Goal: Task Accomplishment & Management: Manage account settings

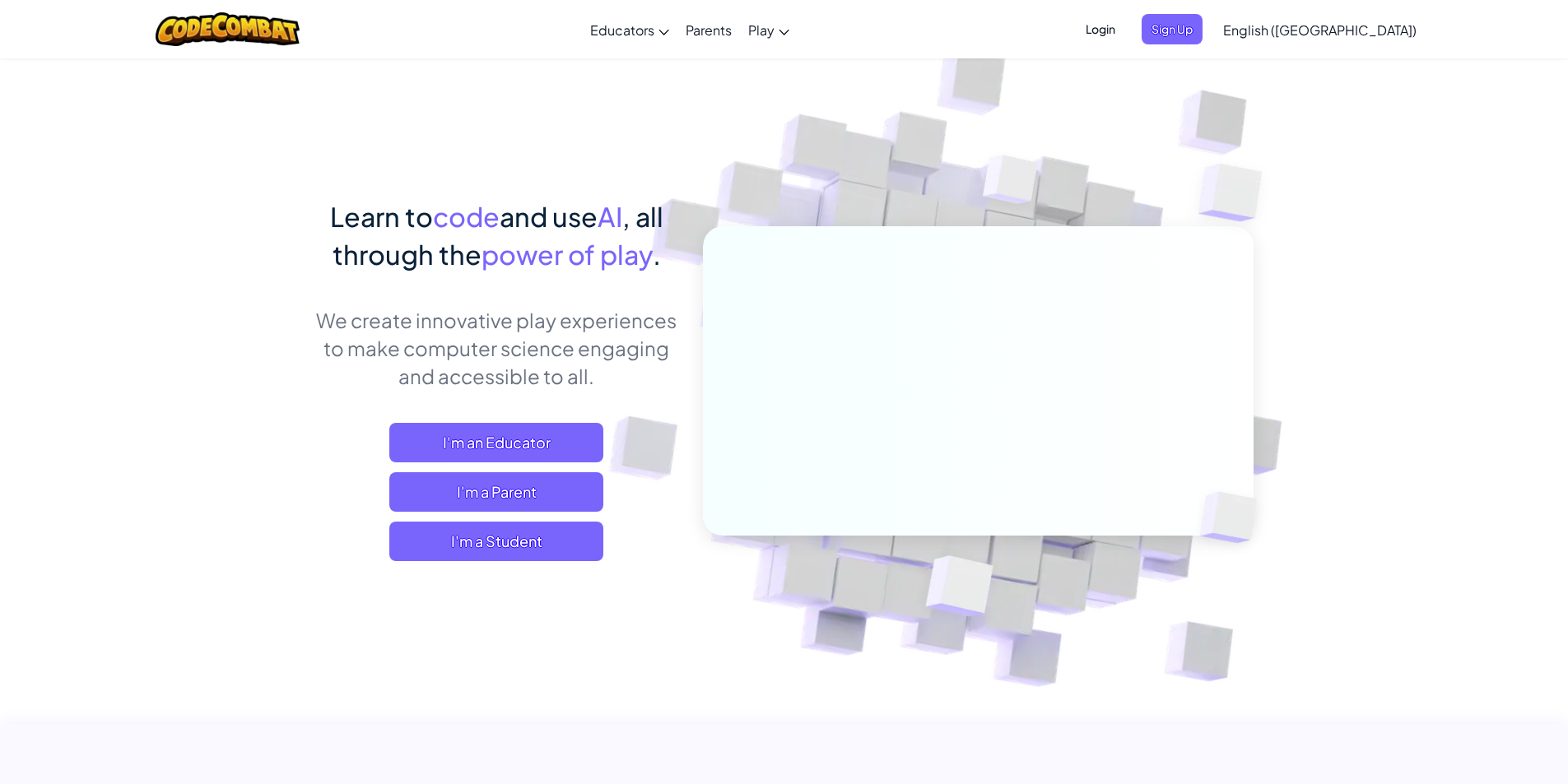
click at [1126, 31] on span "Login" at bounding box center [1101, 29] width 50 height 31
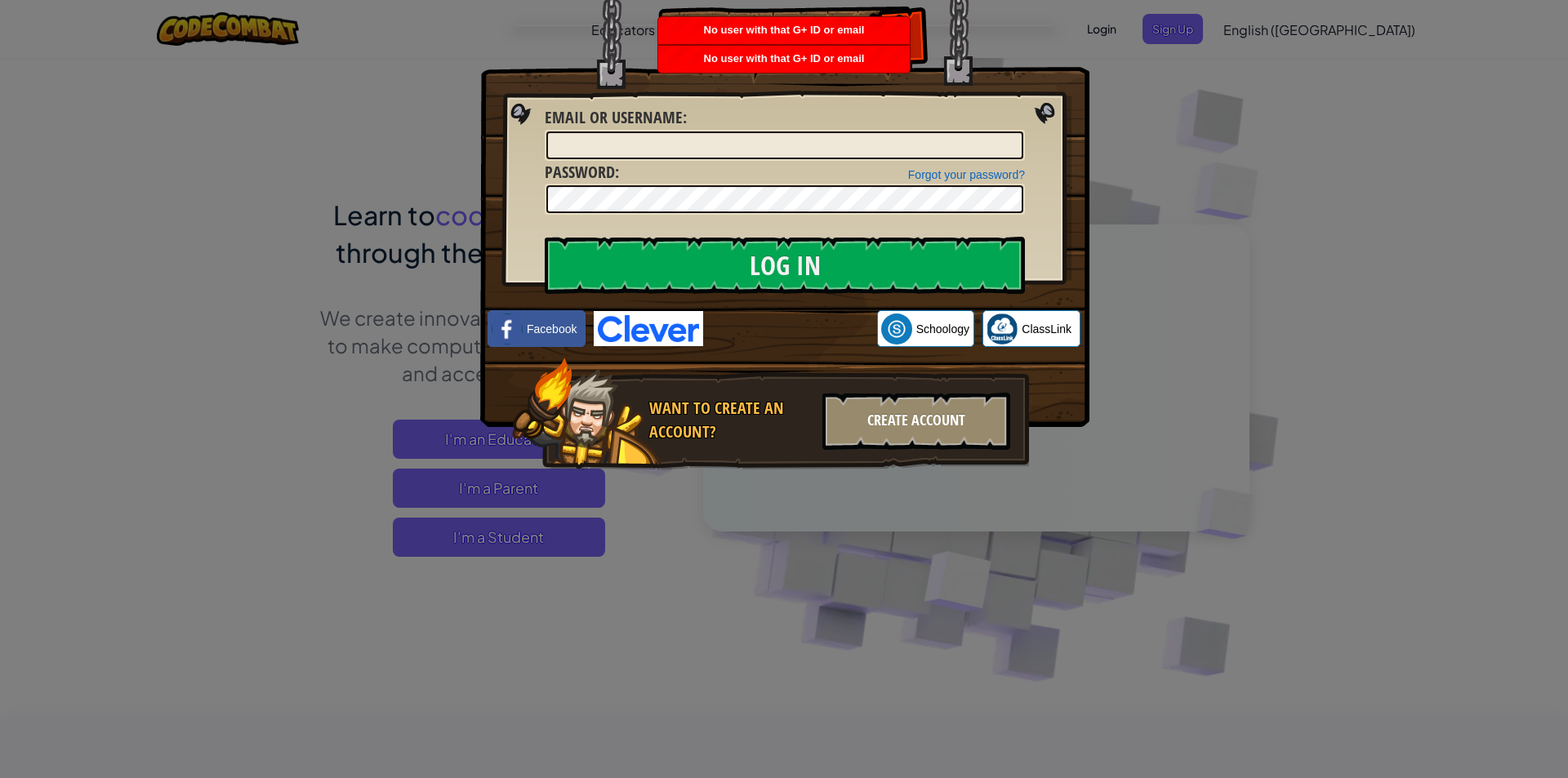
click at [838, 403] on div "Create Account" at bounding box center [917, 421] width 188 height 57
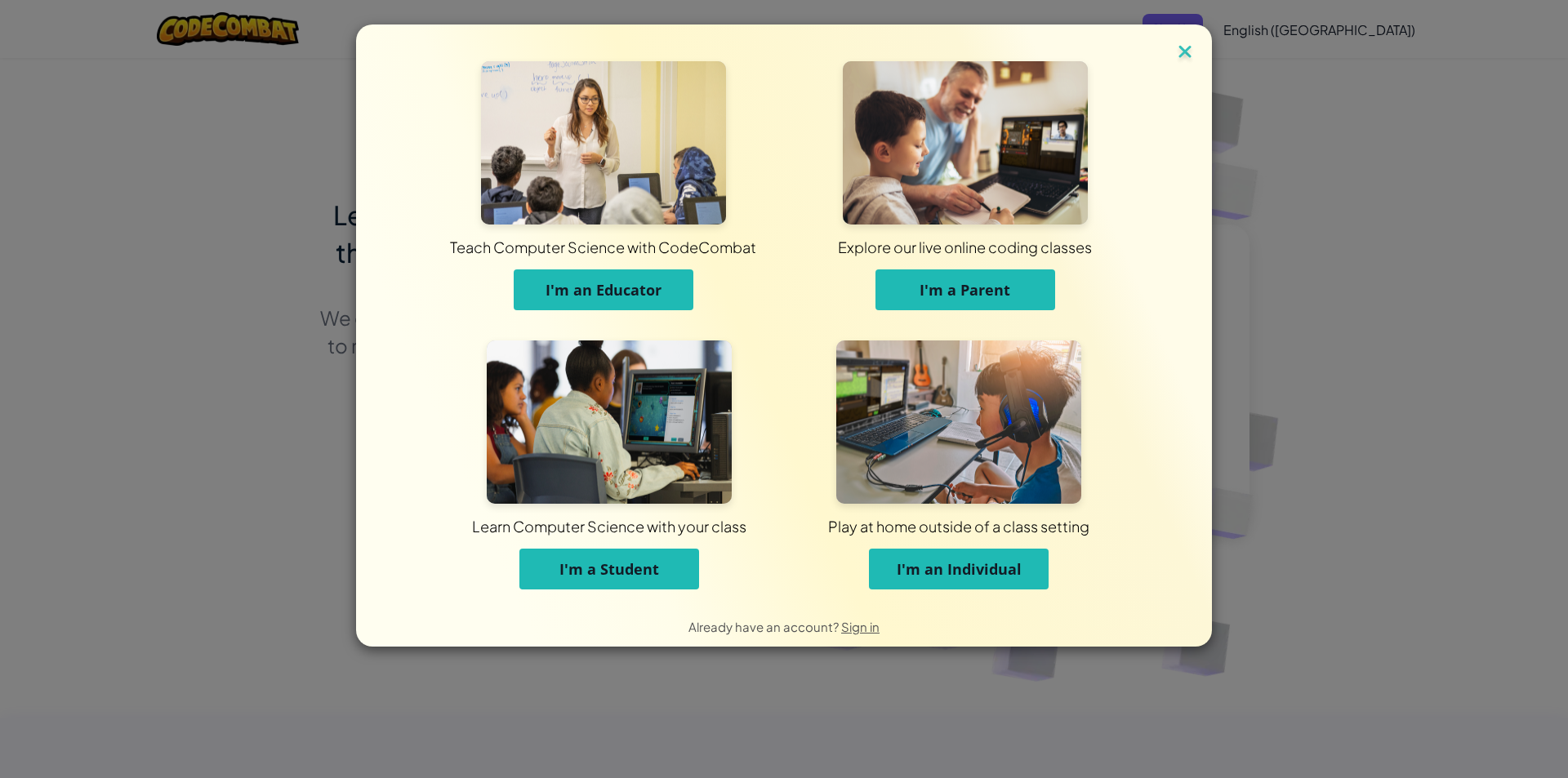
click at [1191, 53] on img at bounding box center [1185, 54] width 21 height 25
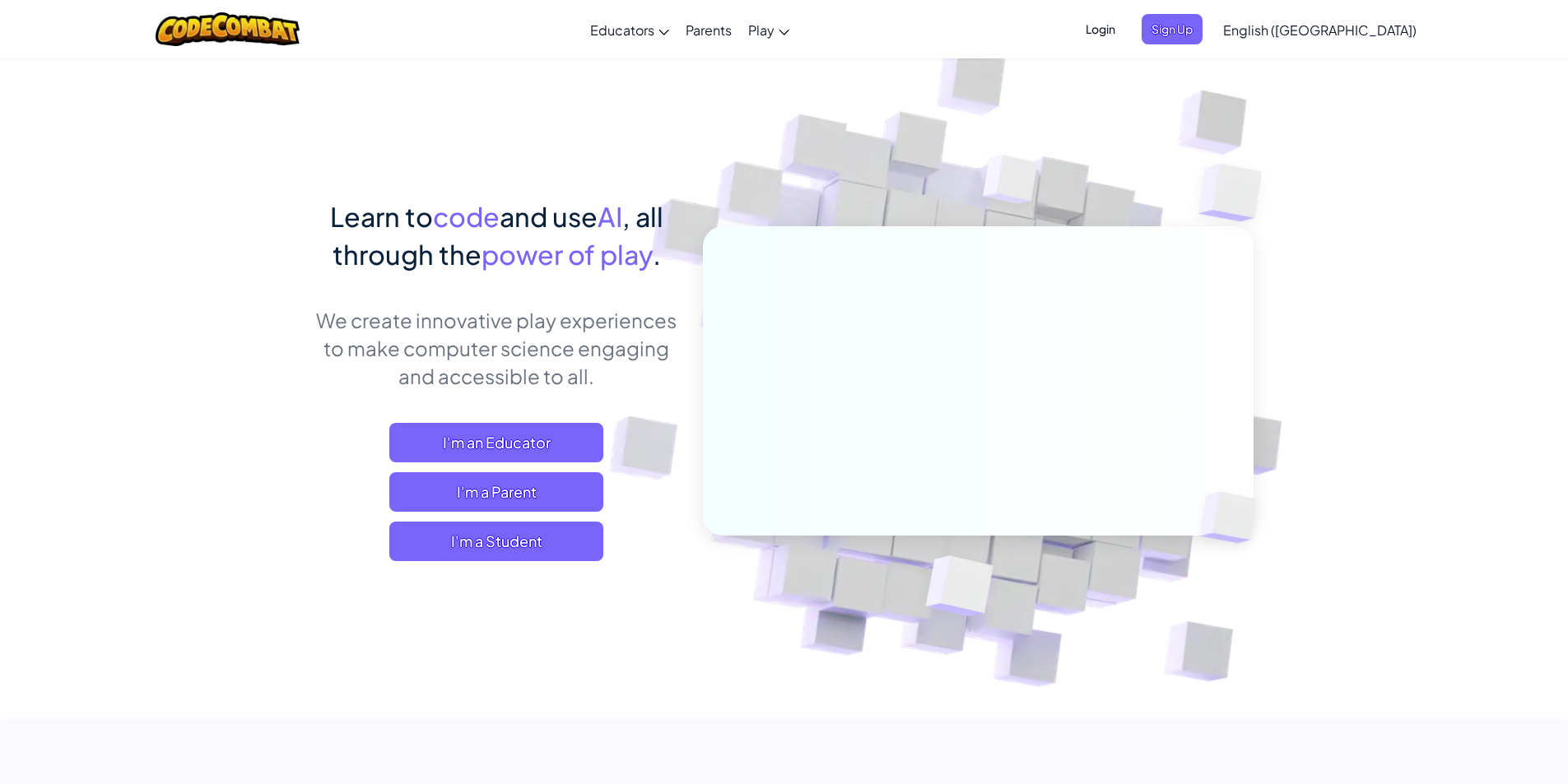
drag, startPoint x: 420, startPoint y: 265, endPoint x: 429, endPoint y: 265, distance: 9.0
drag, startPoint x: 429, startPoint y: 265, endPoint x: 779, endPoint y: 186, distance: 358.8
click at [779, 186] on img at bounding box center [967, 363] width 915 height 914
click at [1126, 35] on span "Login" at bounding box center [1101, 29] width 50 height 31
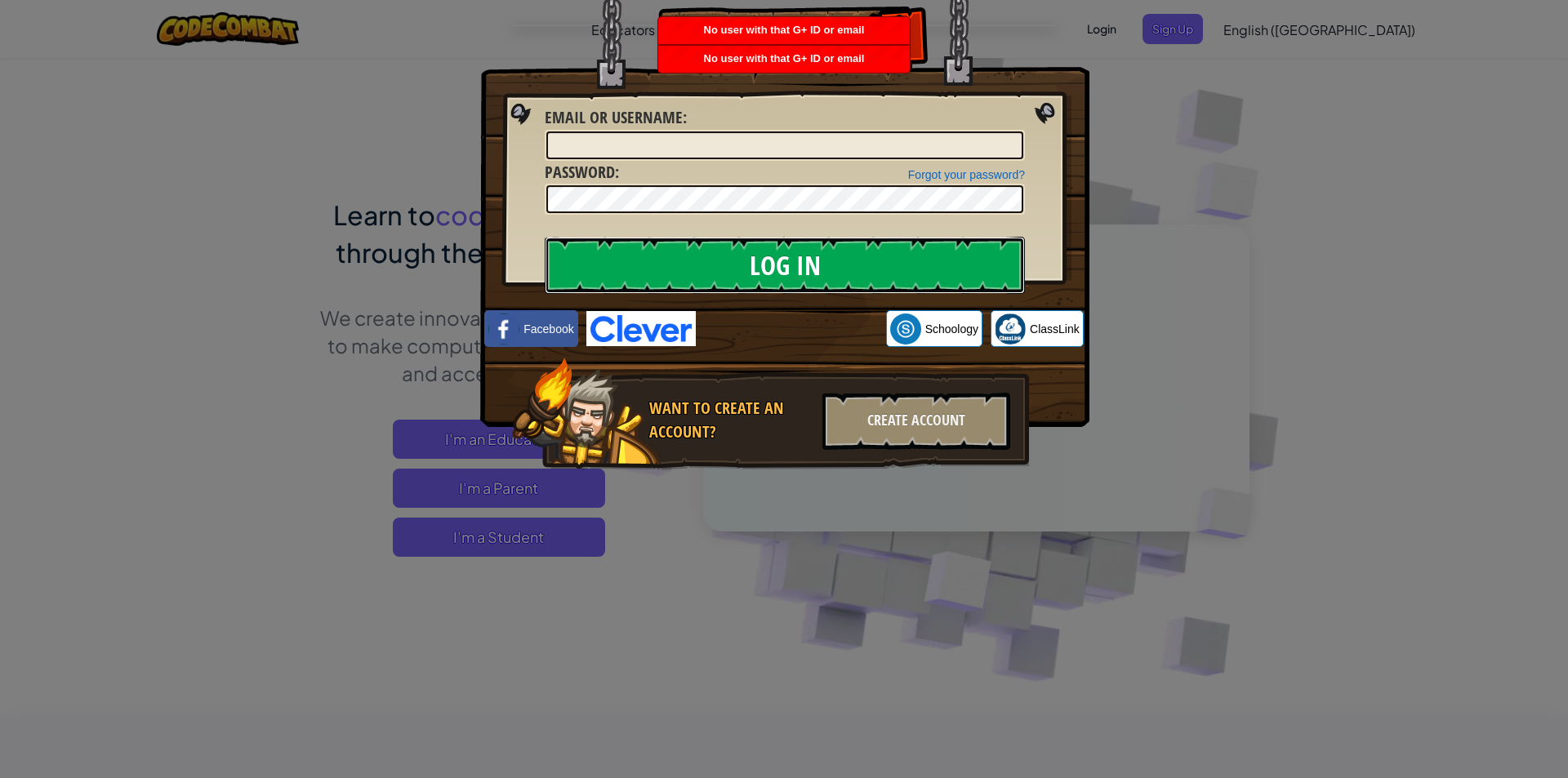
click at [850, 274] on input "Log In" at bounding box center [785, 265] width 480 height 57
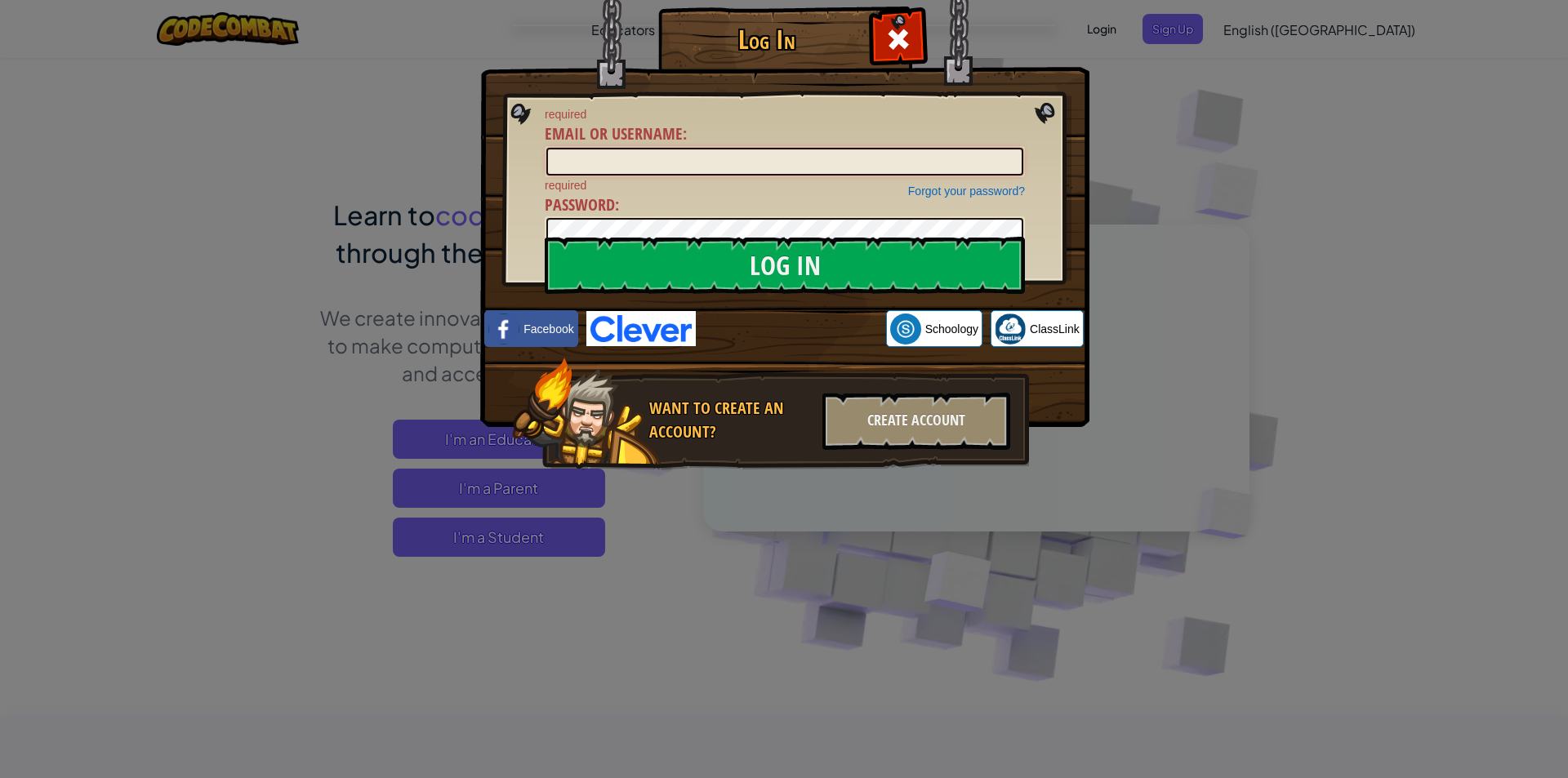
click at [849, 167] on input "Email or Username :" at bounding box center [785, 162] width 477 height 28
type input "k"
type input "[EMAIL_ADDRESS][DOMAIN_NAME]"
click at [545, 237] on input "Log In" at bounding box center [785, 265] width 480 height 57
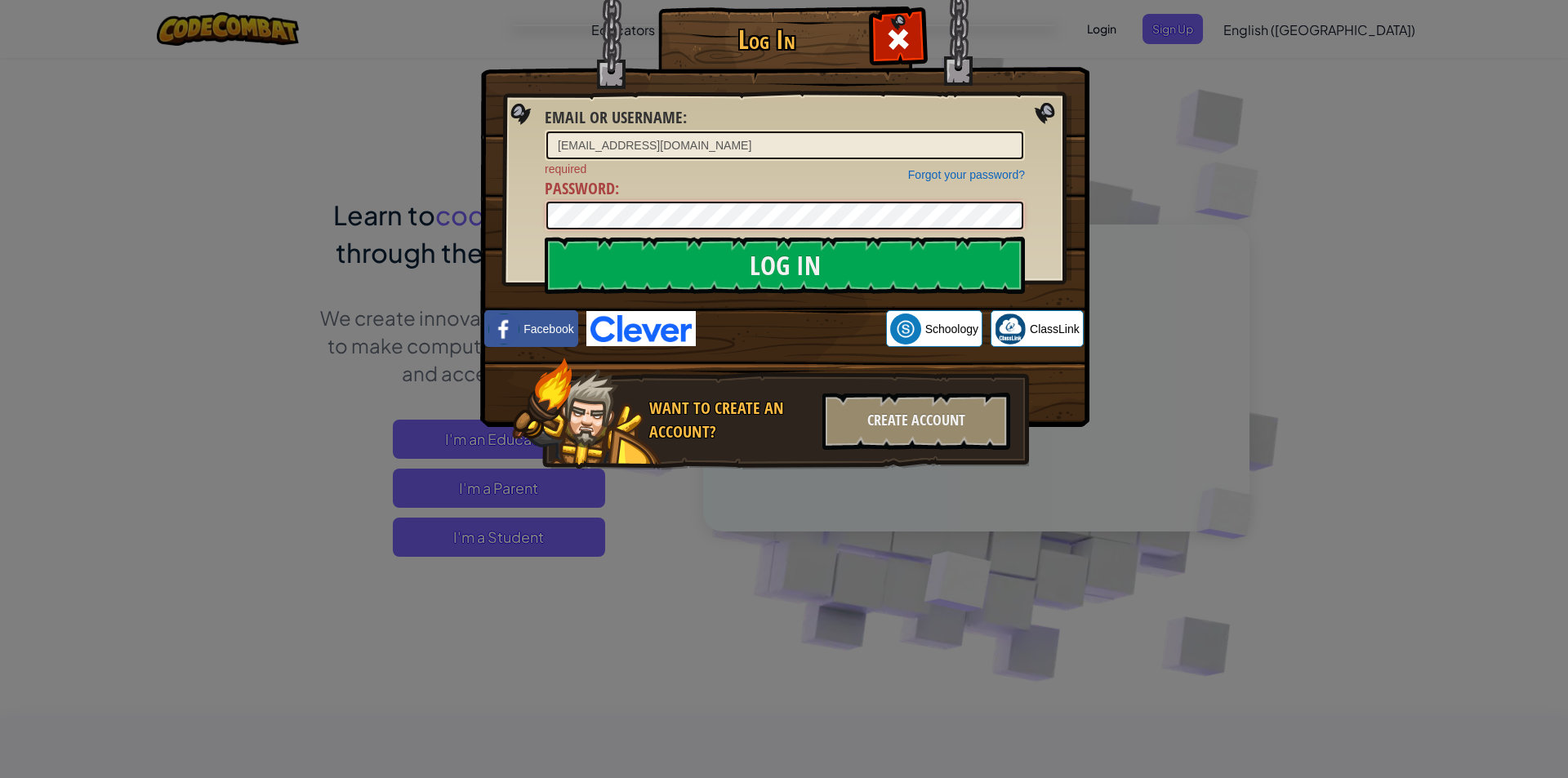
click at [545, 237] on input "Log In" at bounding box center [785, 265] width 480 height 57
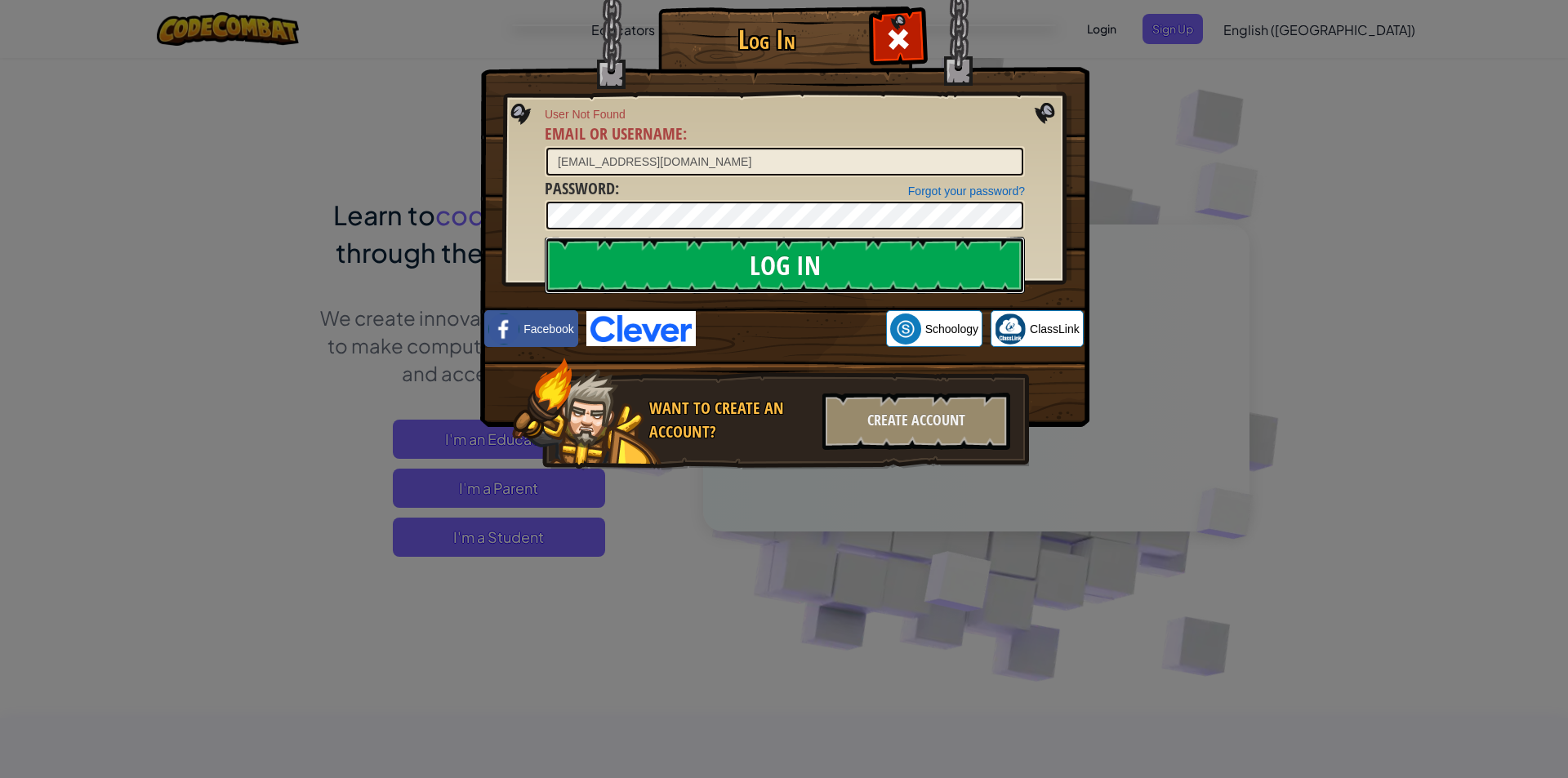
click at [768, 254] on input "Log In" at bounding box center [785, 265] width 480 height 57
click at [545, 237] on input "Log In" at bounding box center [785, 265] width 480 height 57
click at [936, 247] on input "Log In" at bounding box center [785, 265] width 480 height 57
click at [916, 250] on input "Log In" at bounding box center [785, 265] width 480 height 57
click at [870, 432] on div "Create Account" at bounding box center [917, 421] width 188 height 57
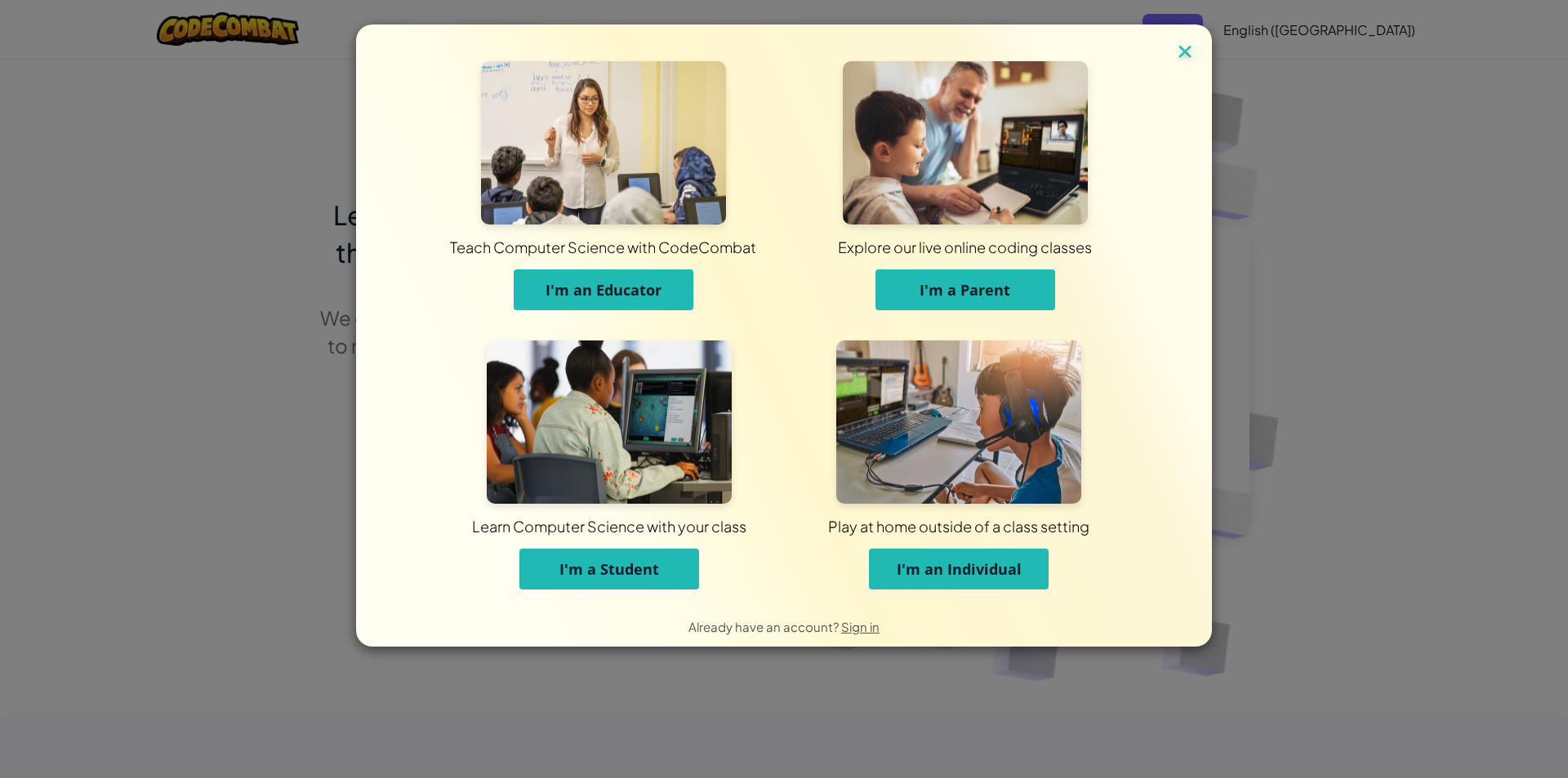
click at [1178, 58] on img at bounding box center [1185, 54] width 21 height 25
